Goal: Task Accomplishment & Management: Manage account settings

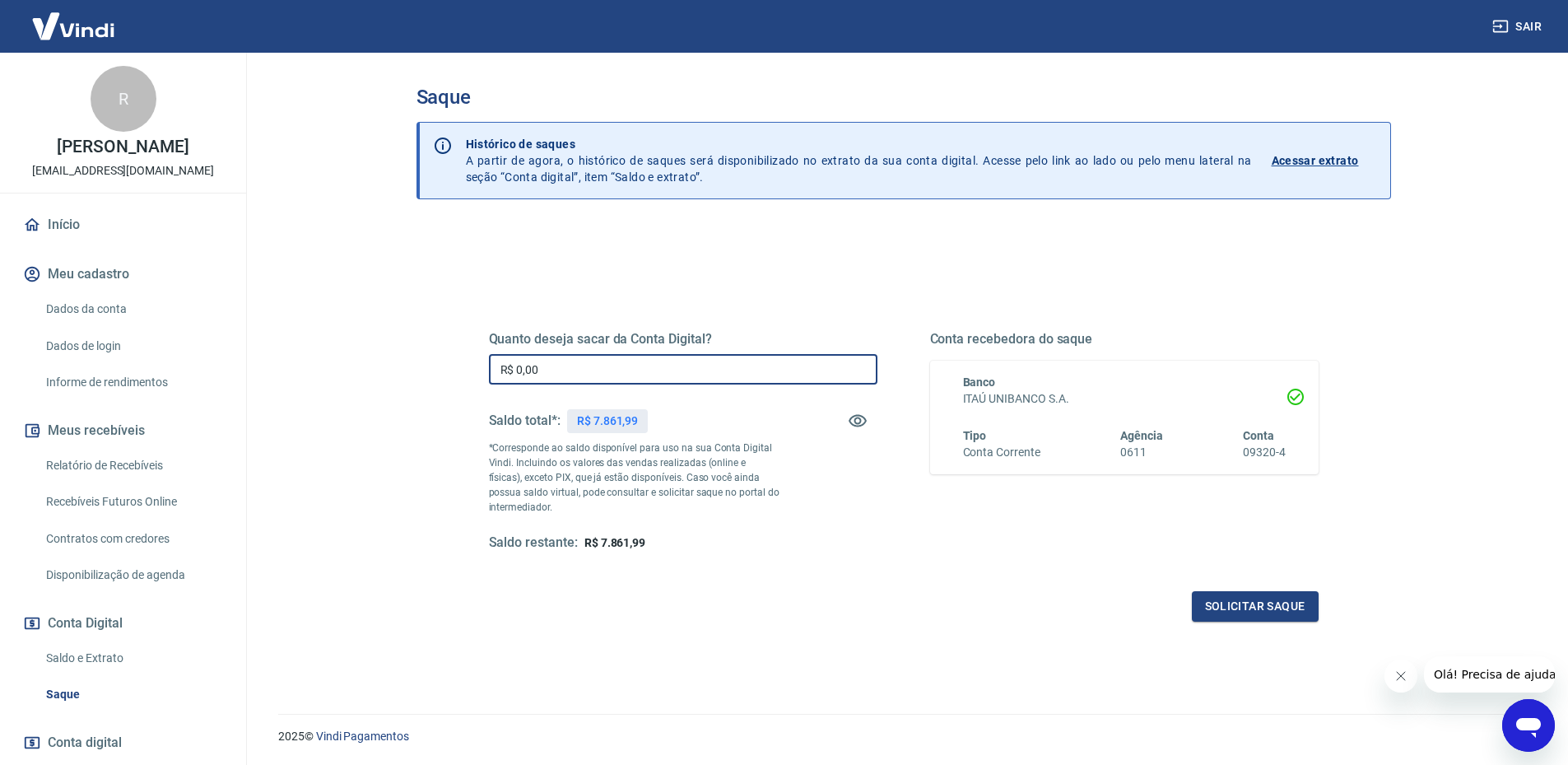
click at [685, 365] on input "R$ 0,00" at bounding box center [683, 369] width 389 height 31
click at [698, 367] on input "R$ 0,00" at bounding box center [683, 369] width 389 height 31
type input "R$ 7.861,99"
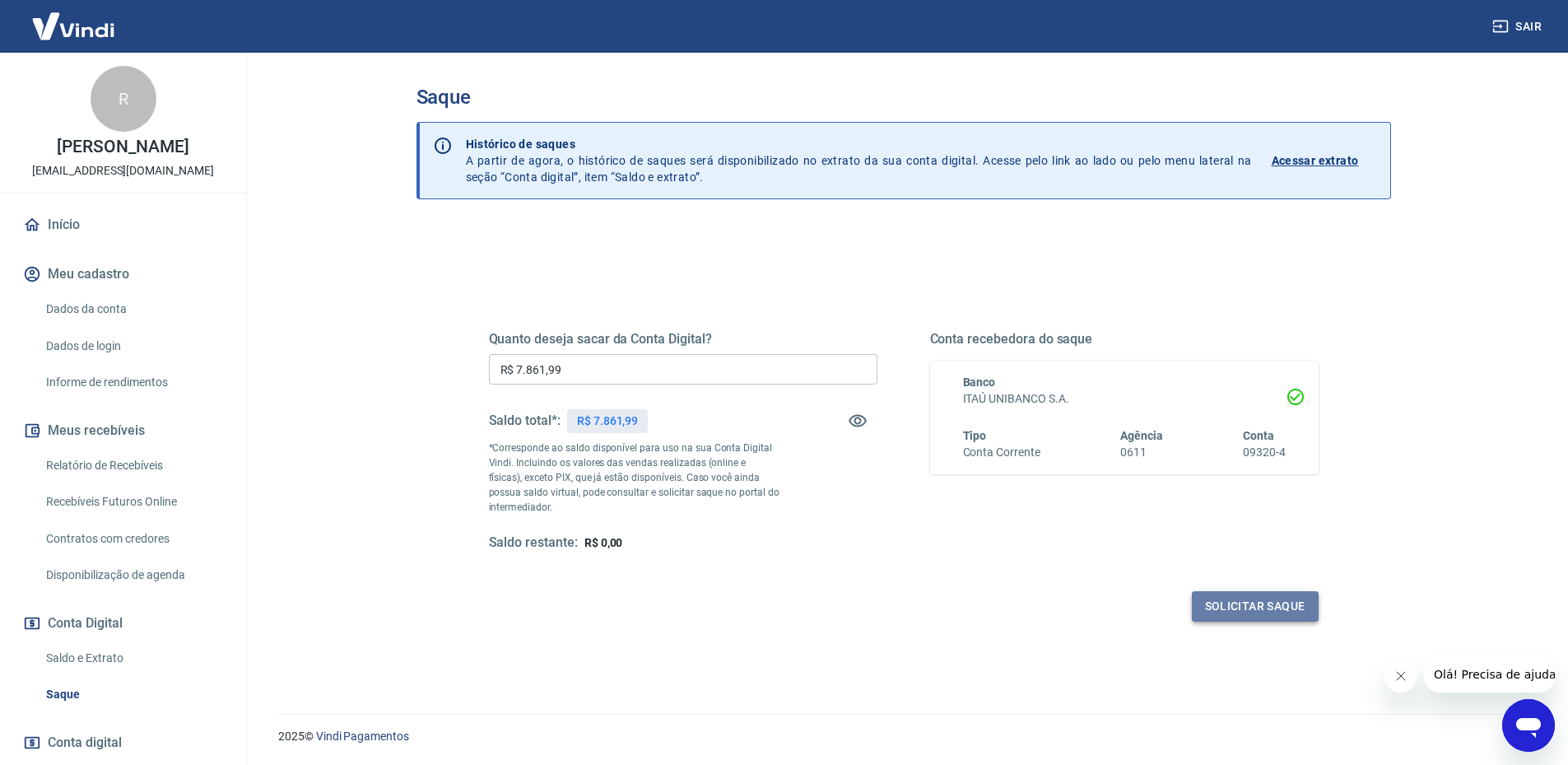
click at [1241, 606] on button "Solicitar saque" at bounding box center [1256, 606] width 127 height 31
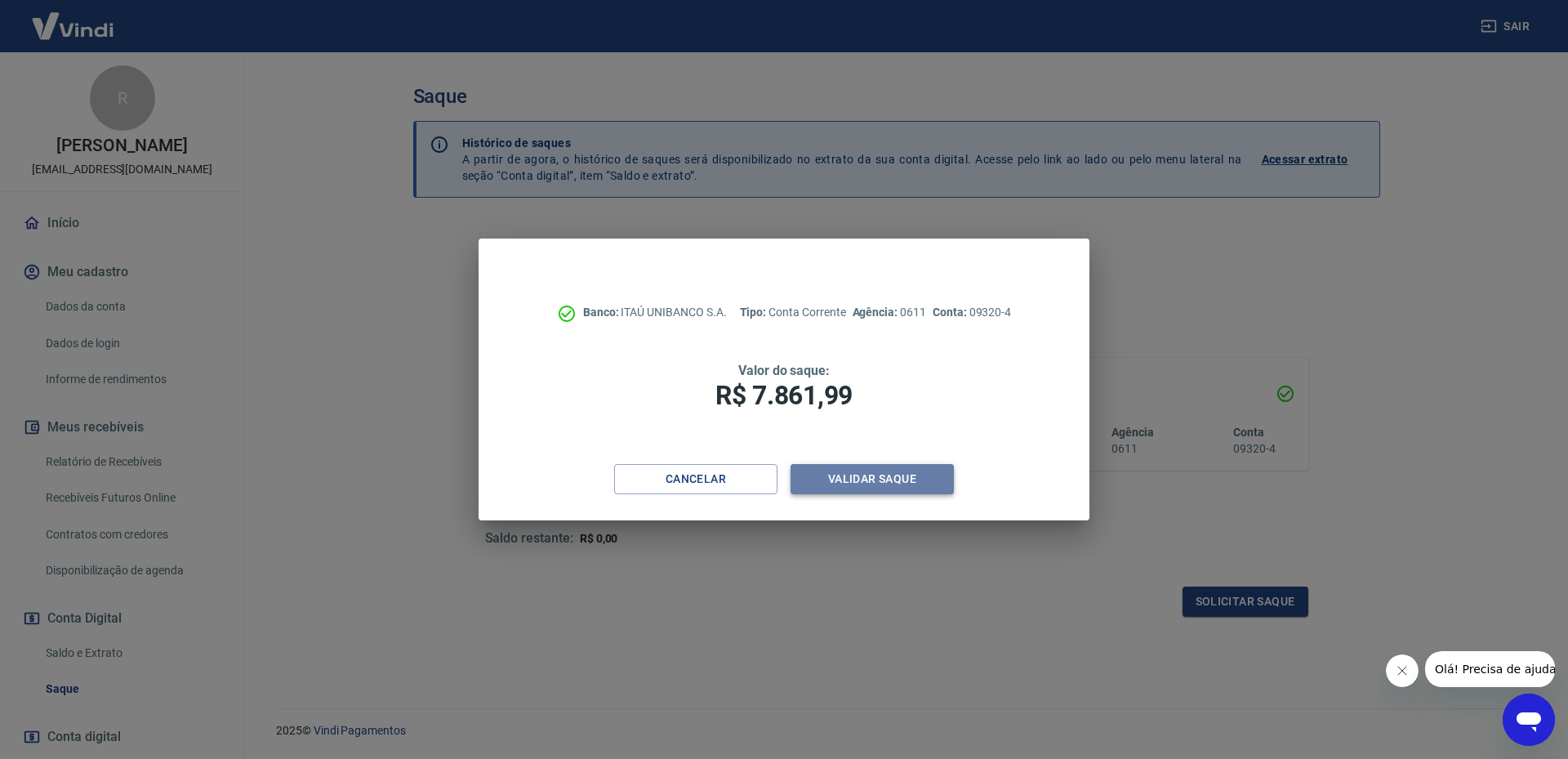
click at [859, 475] on button "Validar saque" at bounding box center [872, 478] width 163 height 31
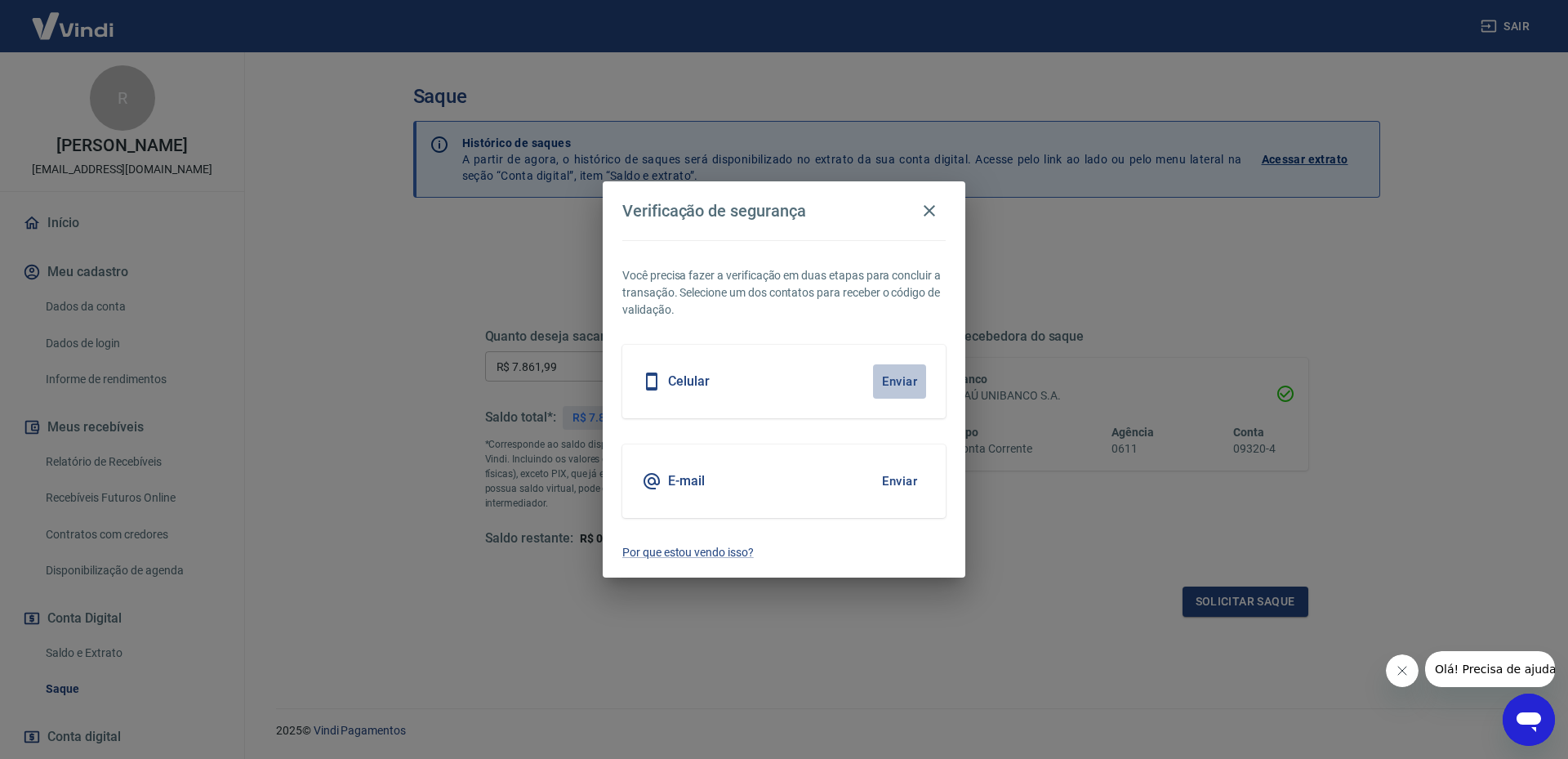
click at [881, 378] on button "Enviar" at bounding box center [900, 381] width 53 height 34
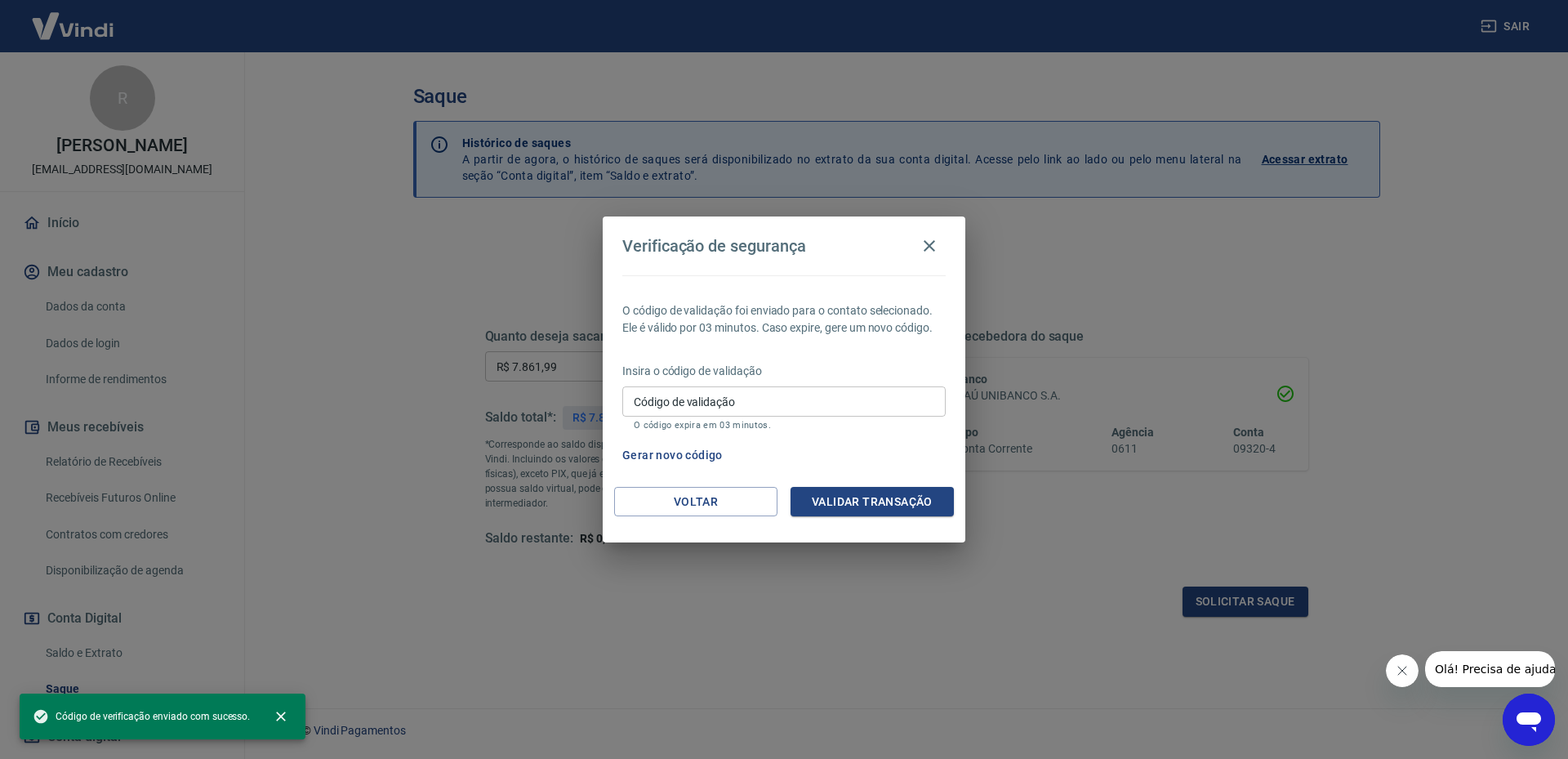
click at [679, 402] on input "Código de validação" at bounding box center [784, 401] width 324 height 31
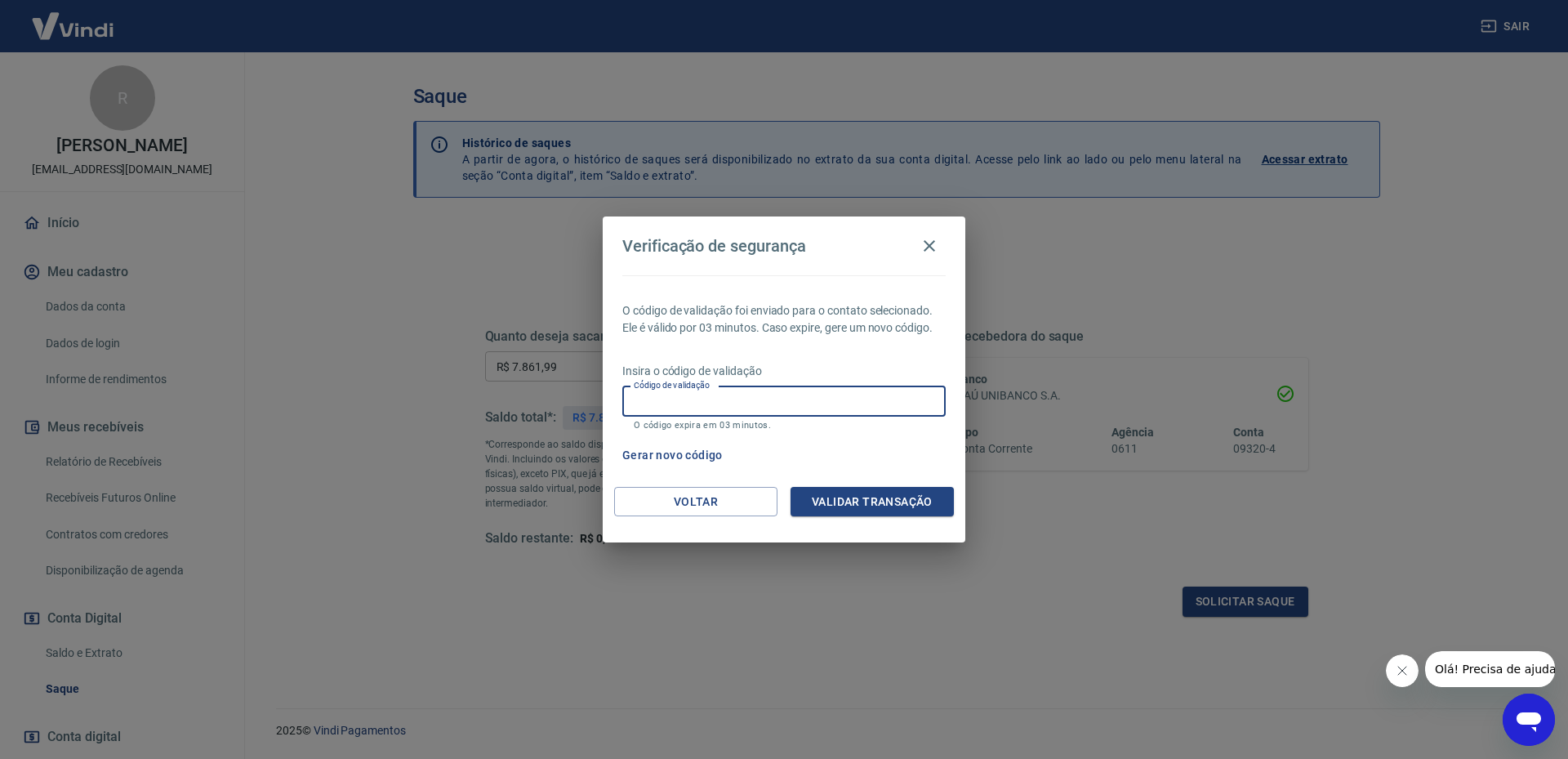
click at [852, 375] on p "Insira o código de validação" at bounding box center [784, 371] width 324 height 17
click at [843, 399] on input "Código de validação" at bounding box center [784, 401] width 324 height 31
type input "361808"
click at [867, 497] on button "Validar transação" at bounding box center [872, 502] width 163 height 31
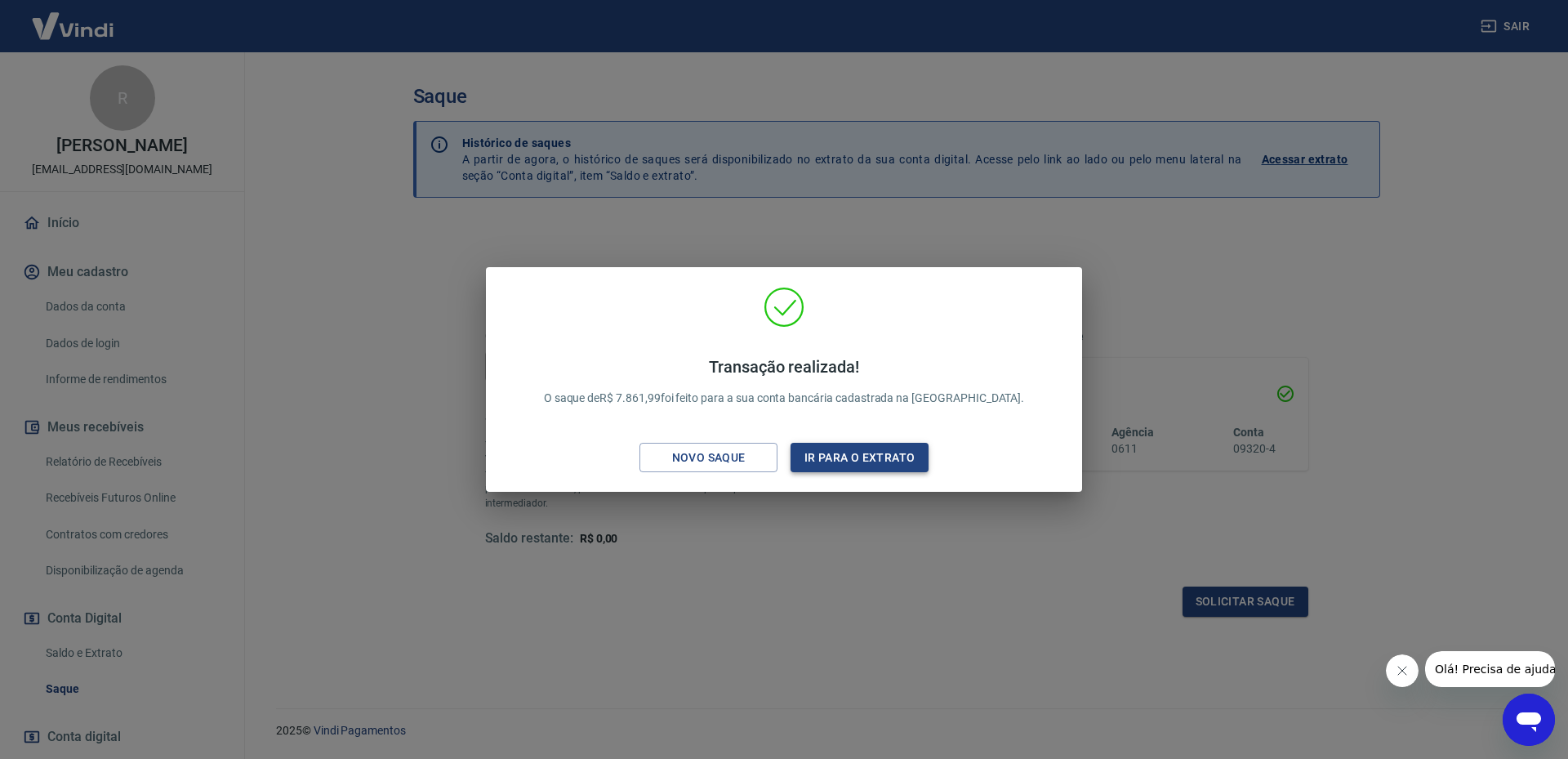
click at [899, 458] on button "Ir para o extrato" at bounding box center [859, 458] width 138 height 31
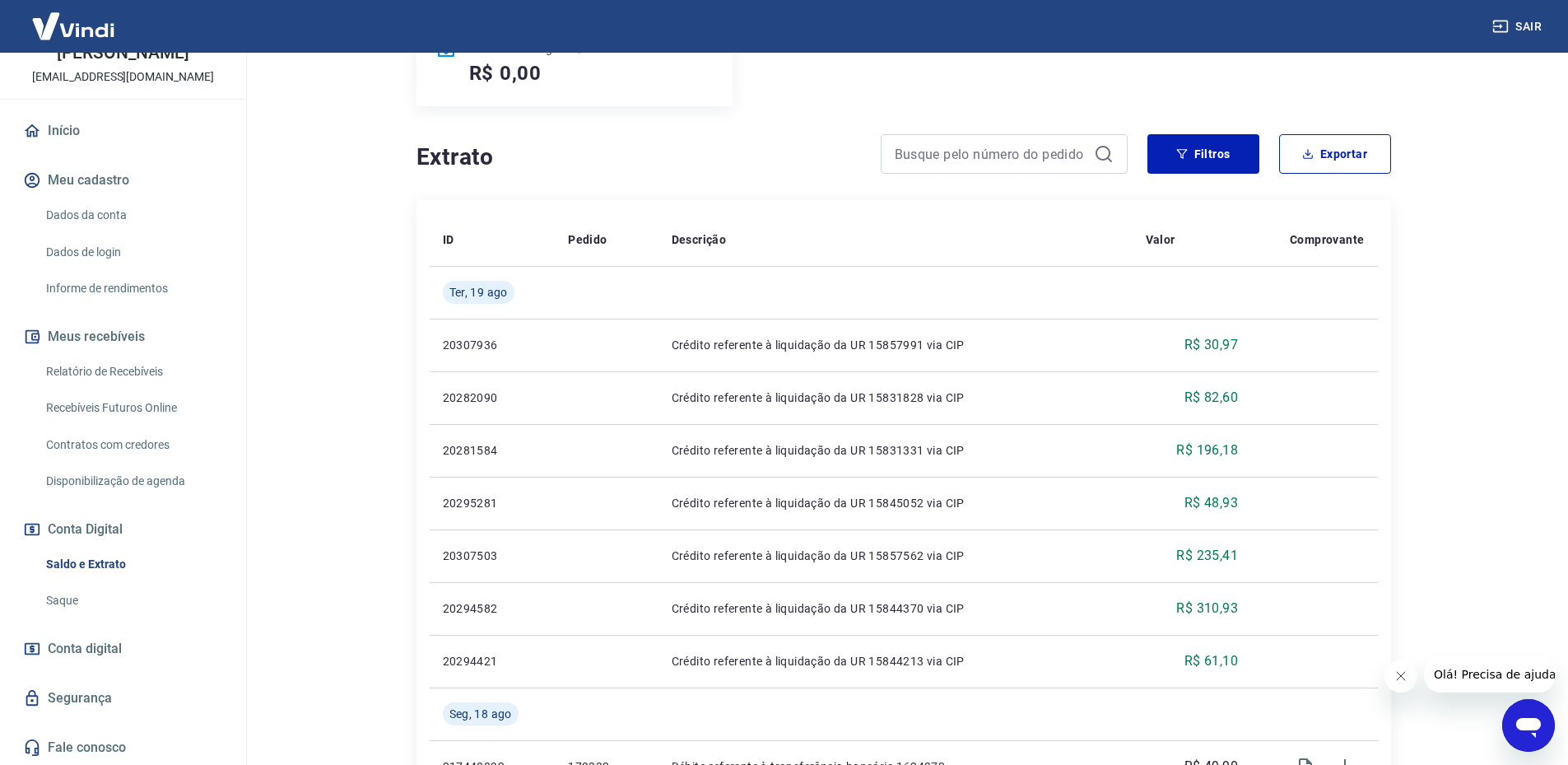
scroll to position [94, 0]
click at [103, 559] on link "Saldo e Extrato" at bounding box center [133, 563] width 187 height 33
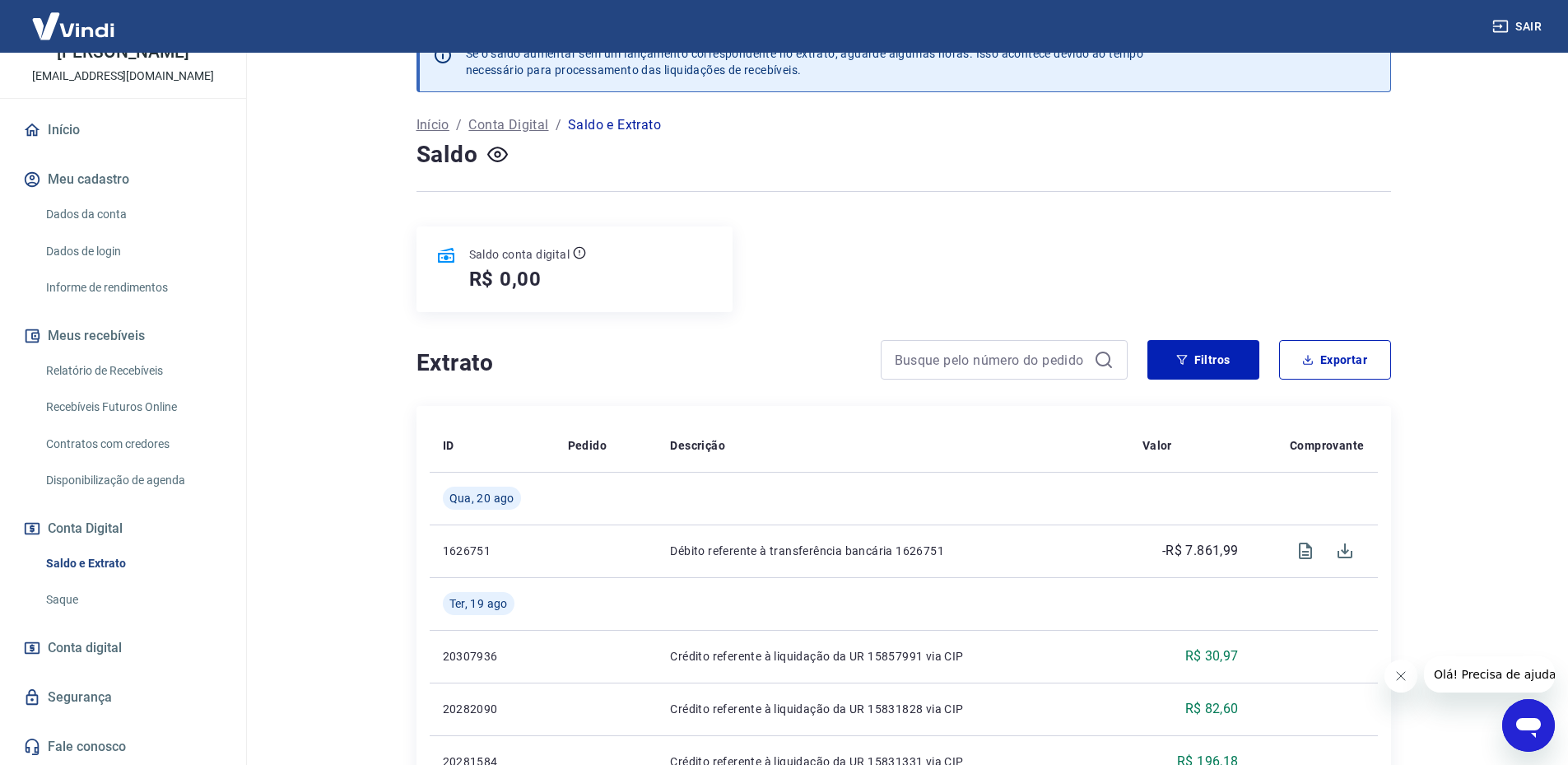
scroll to position [83, 0]
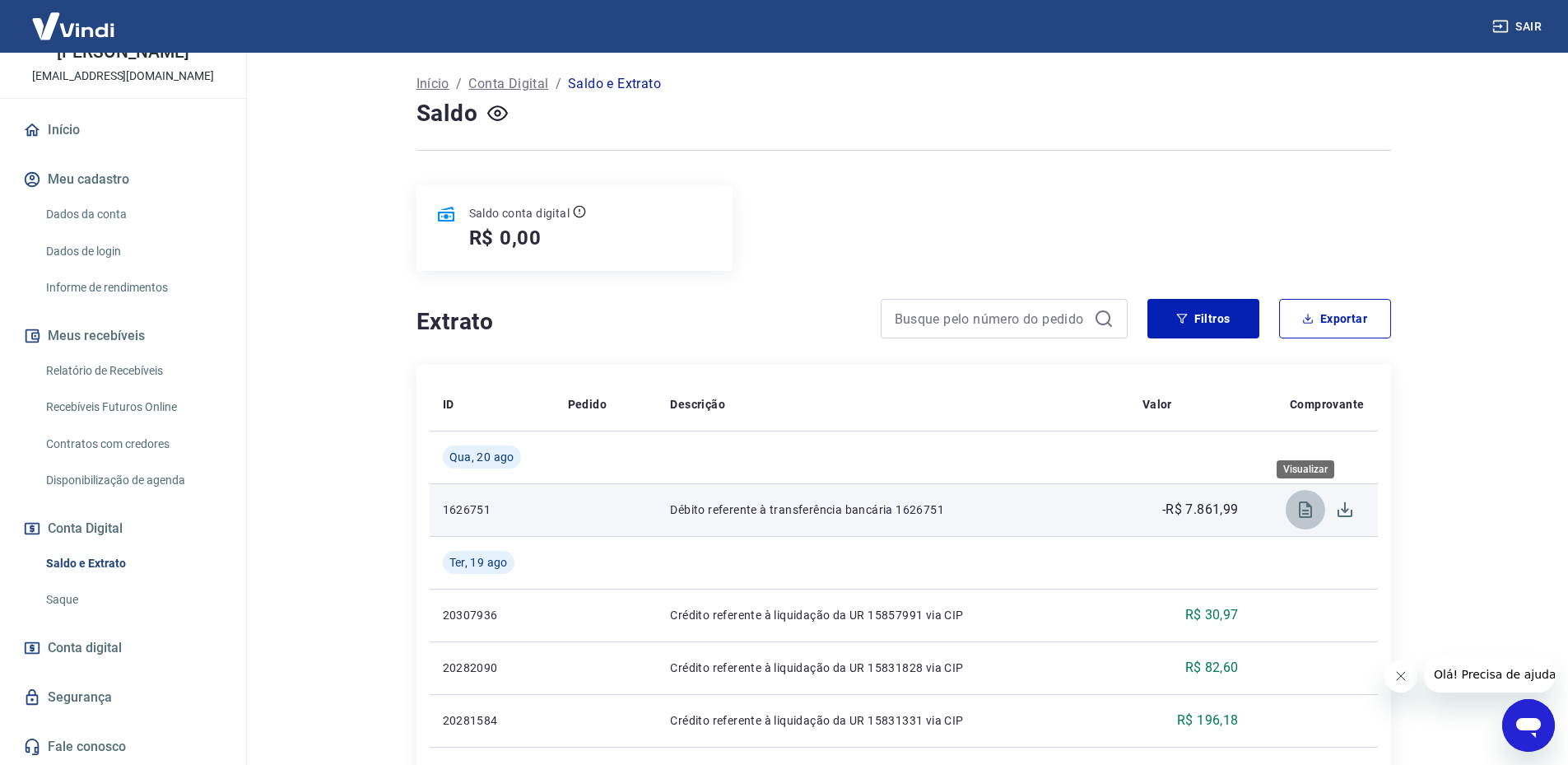
click at [1296, 502] on icon "Visualizar" at bounding box center [1306, 510] width 20 height 20
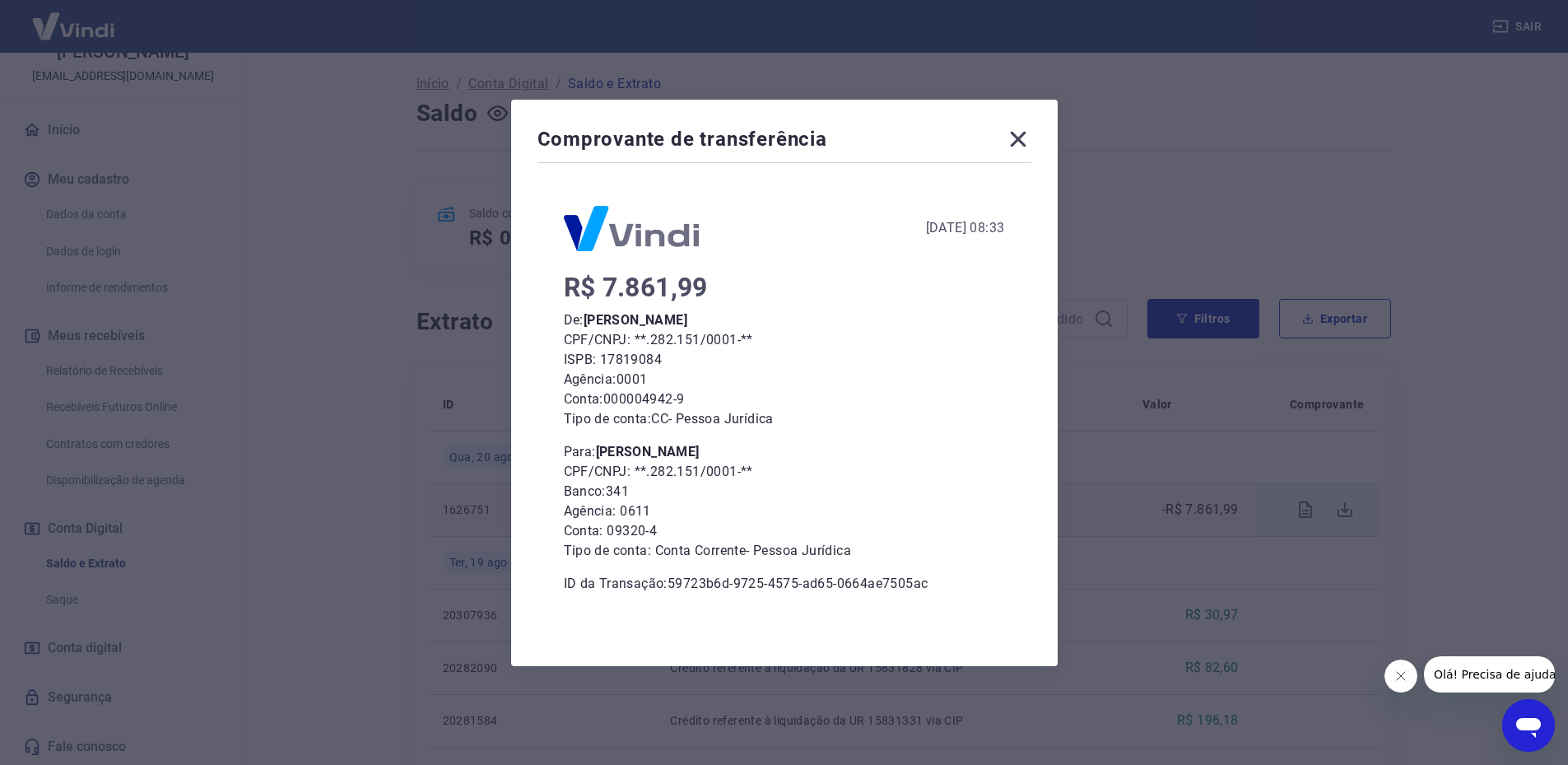
click at [1026, 132] on icon at bounding box center [1019, 139] width 27 height 27
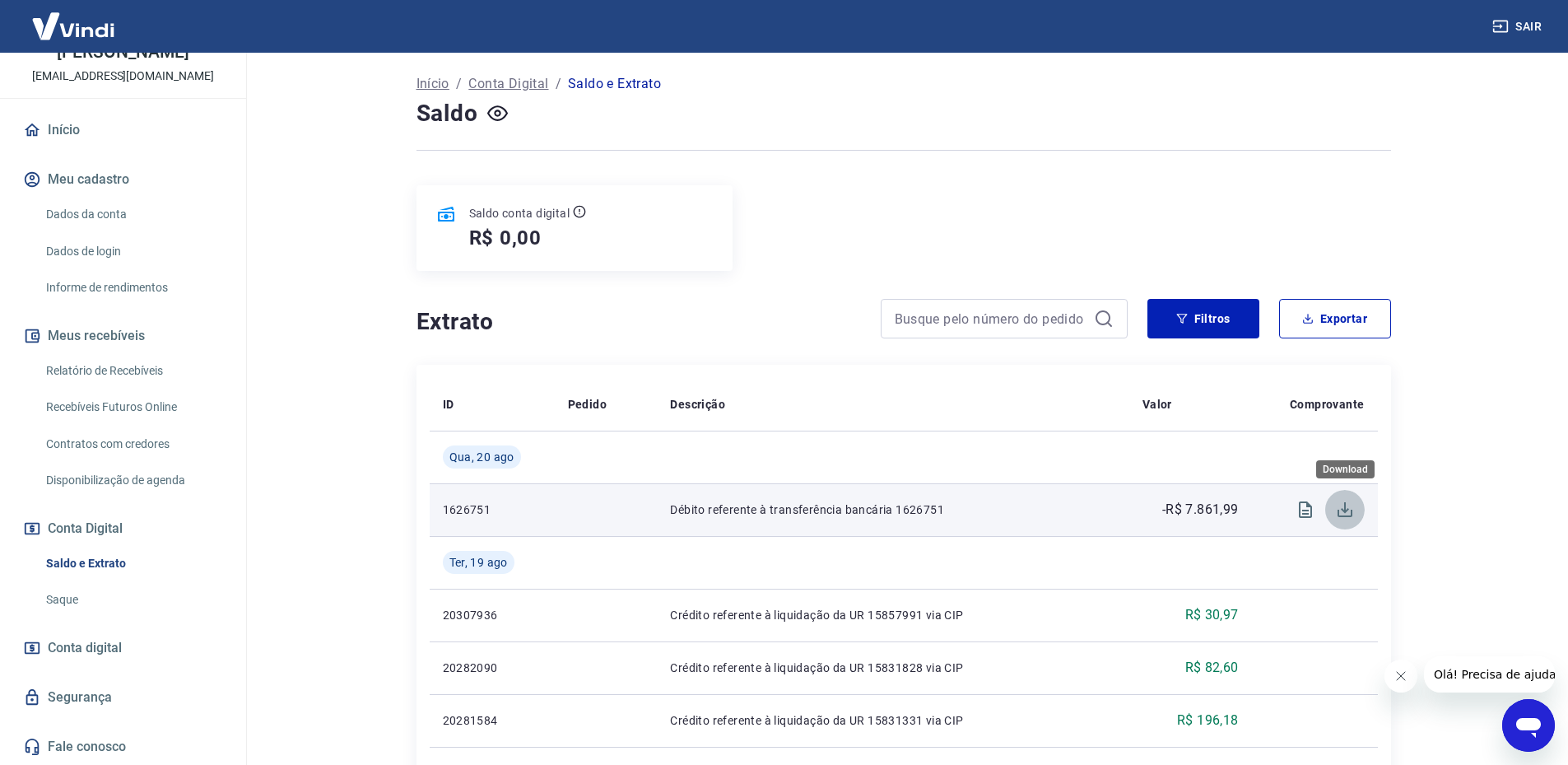
click at [1350, 519] on icon "Download" at bounding box center [1345, 510] width 20 height 20
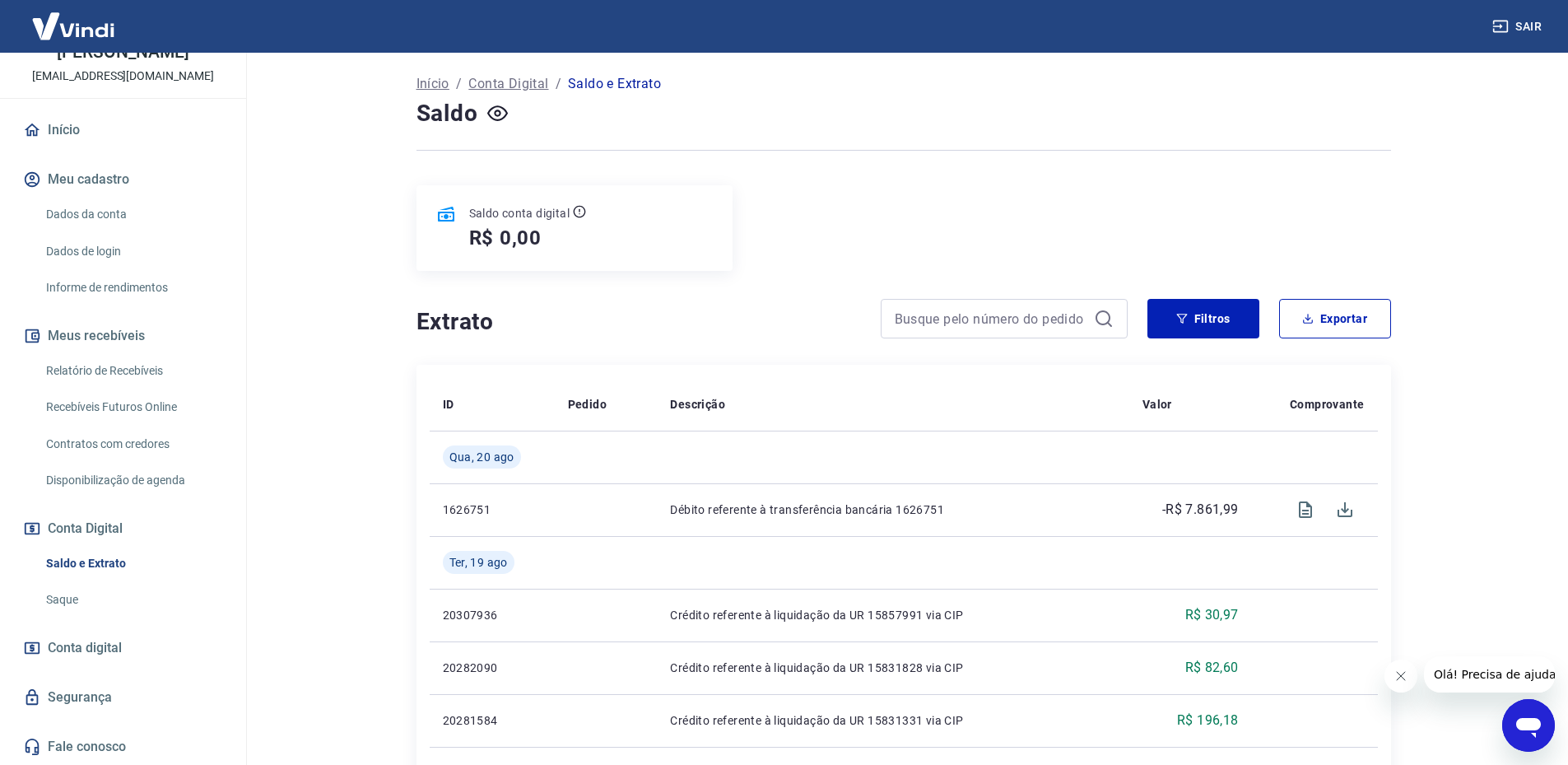
click at [70, 24] on img at bounding box center [73, 26] width 107 height 50
